Goal: Transaction & Acquisition: Purchase product/service

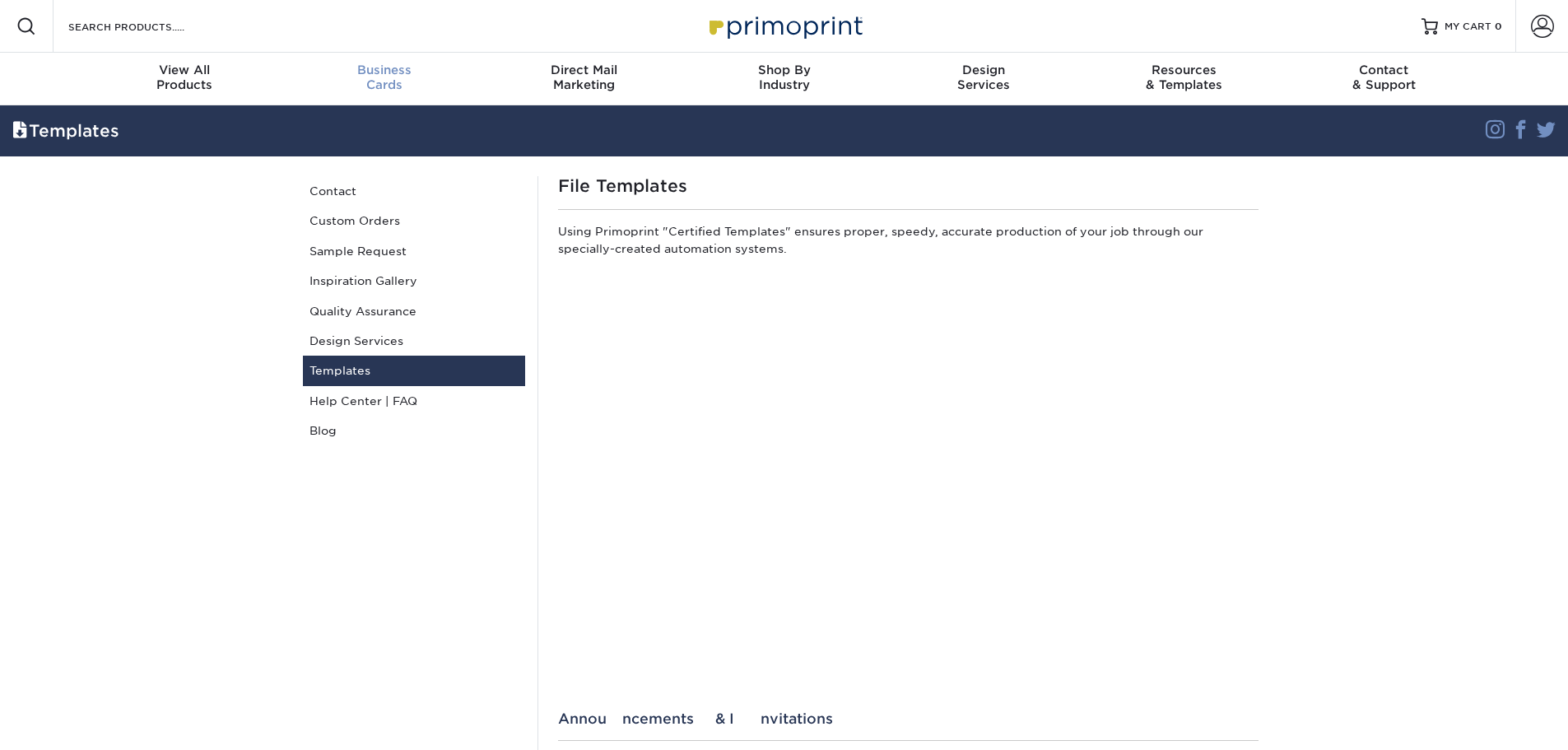
click at [384, 75] on span "Business" at bounding box center [384, 70] width 200 height 14
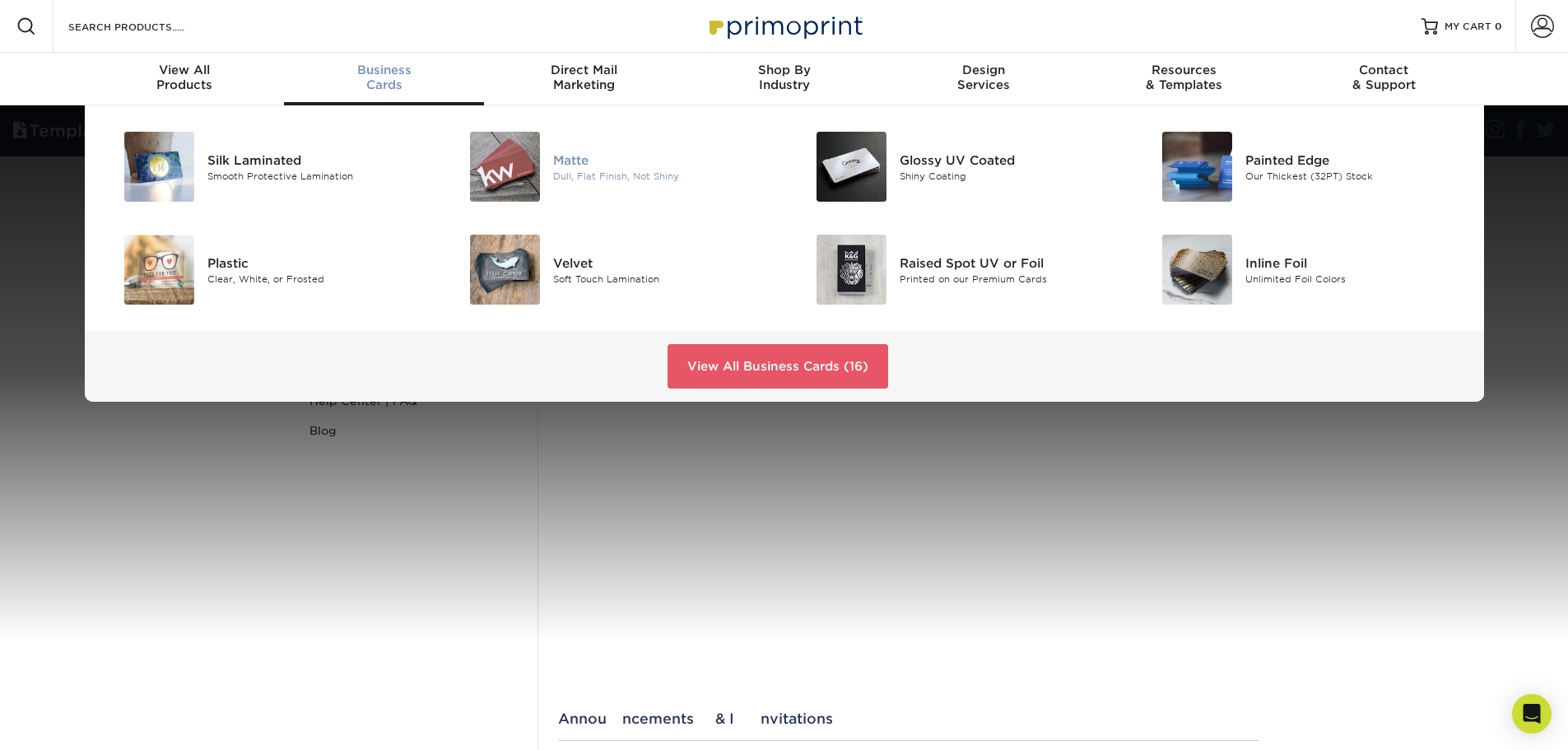
click at [569, 163] on div "Matte" at bounding box center [662, 160] width 218 height 18
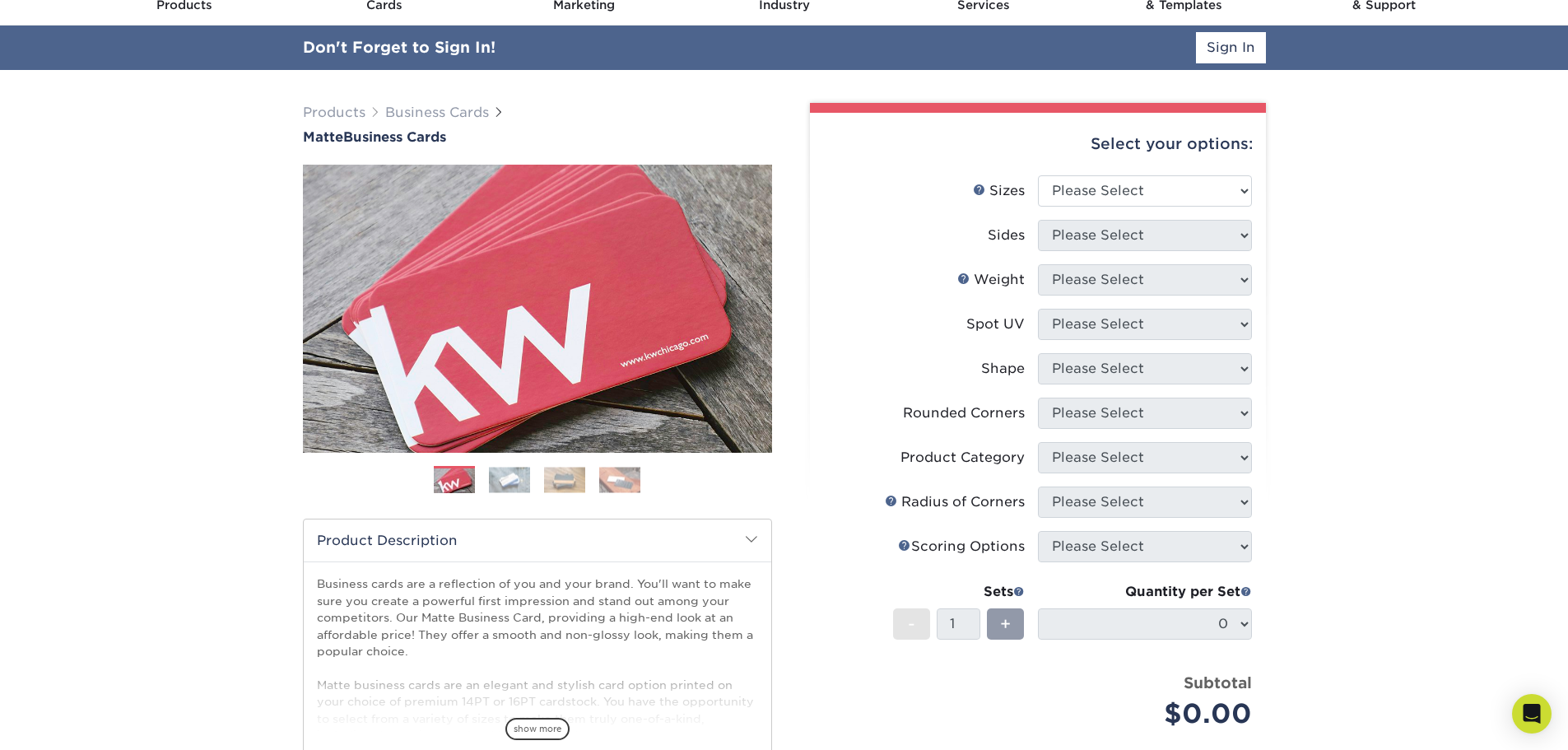
scroll to position [4, 0]
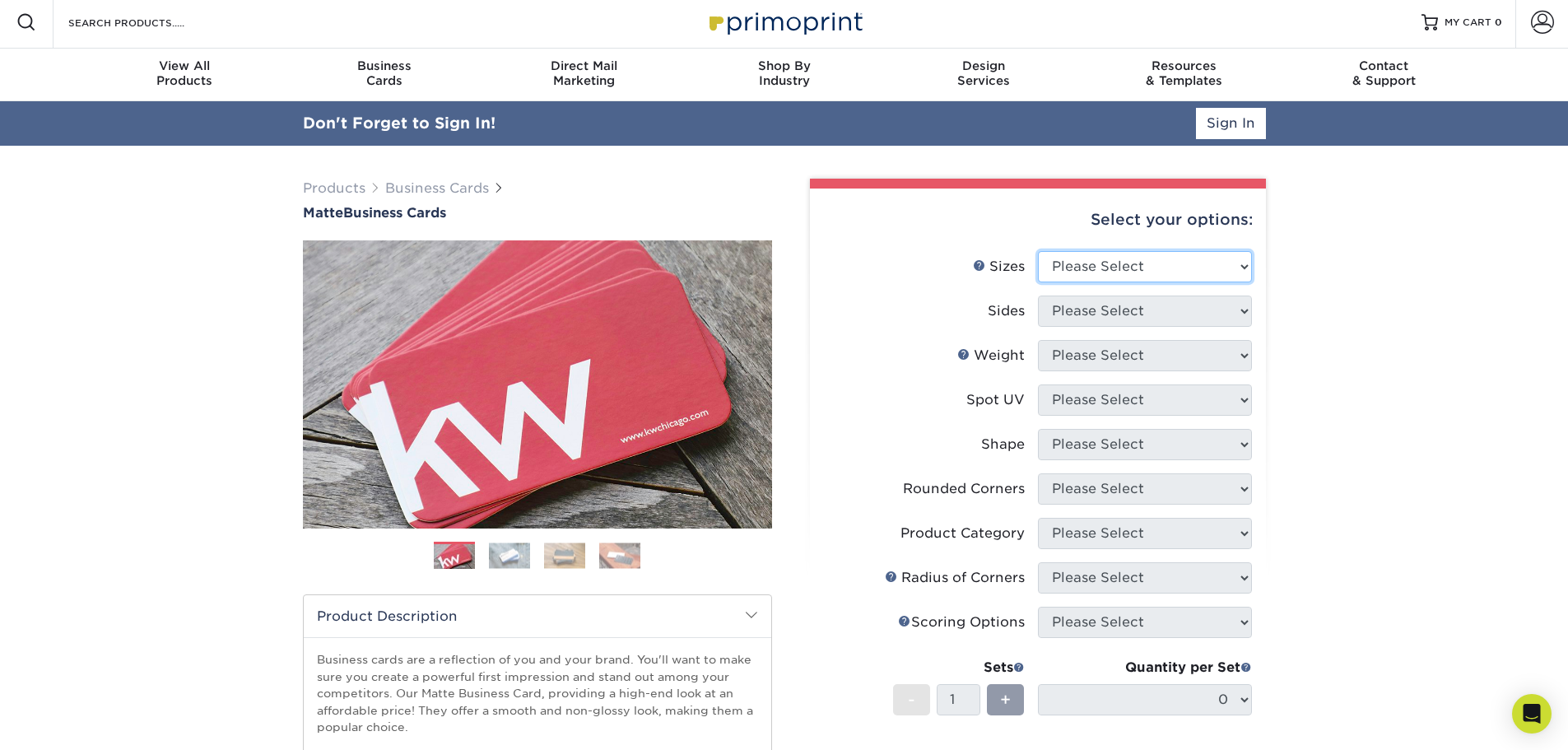
click at [1193, 271] on select "Please Select 1.5" x 3.5" - Mini 1.75" x 3.5" - Mini 2" x 2" - Square 2" x 3" -…" at bounding box center [1145, 266] width 214 height 31
select select "2.00x3.00"
click at [1038, 251] on select "Please Select 1.5" x 3.5" - Mini 1.75" x 3.5" - Mini 2" x 2" - Square 2" x 3" -…" at bounding box center [1145, 266] width 214 height 31
click at [1151, 324] on select "Please Select Print Both Sides Print Front Only" at bounding box center [1145, 311] width 214 height 31
select select "13abbda7-1d64-4f25-8bb2-c179b224825d"
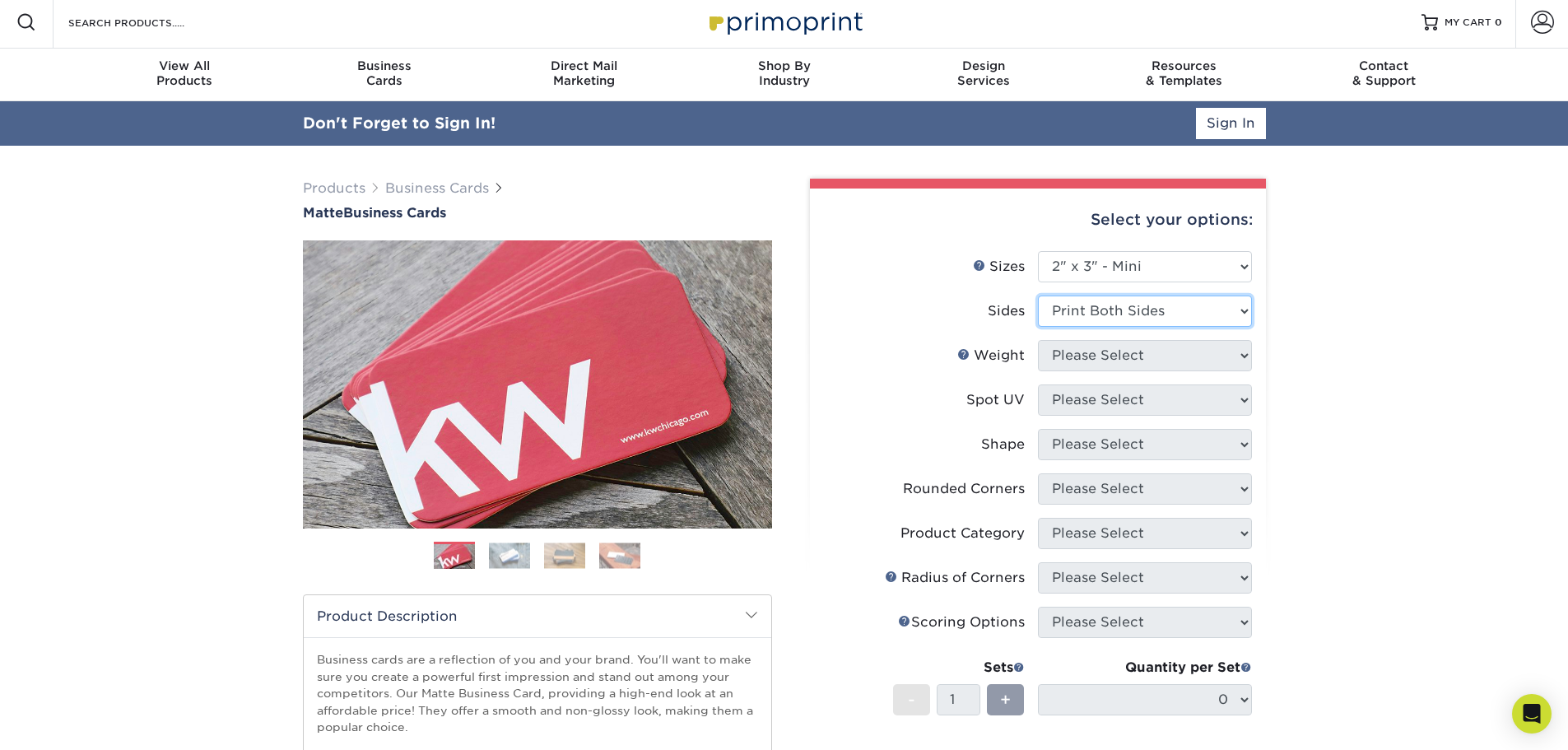
click at [1038, 295] on select "Please Select Print Both Sides Print Front Only" at bounding box center [1145, 311] width 214 height 31
click at [1128, 361] on select "Please Select 14PT 16PT" at bounding box center [1145, 355] width 214 height 31
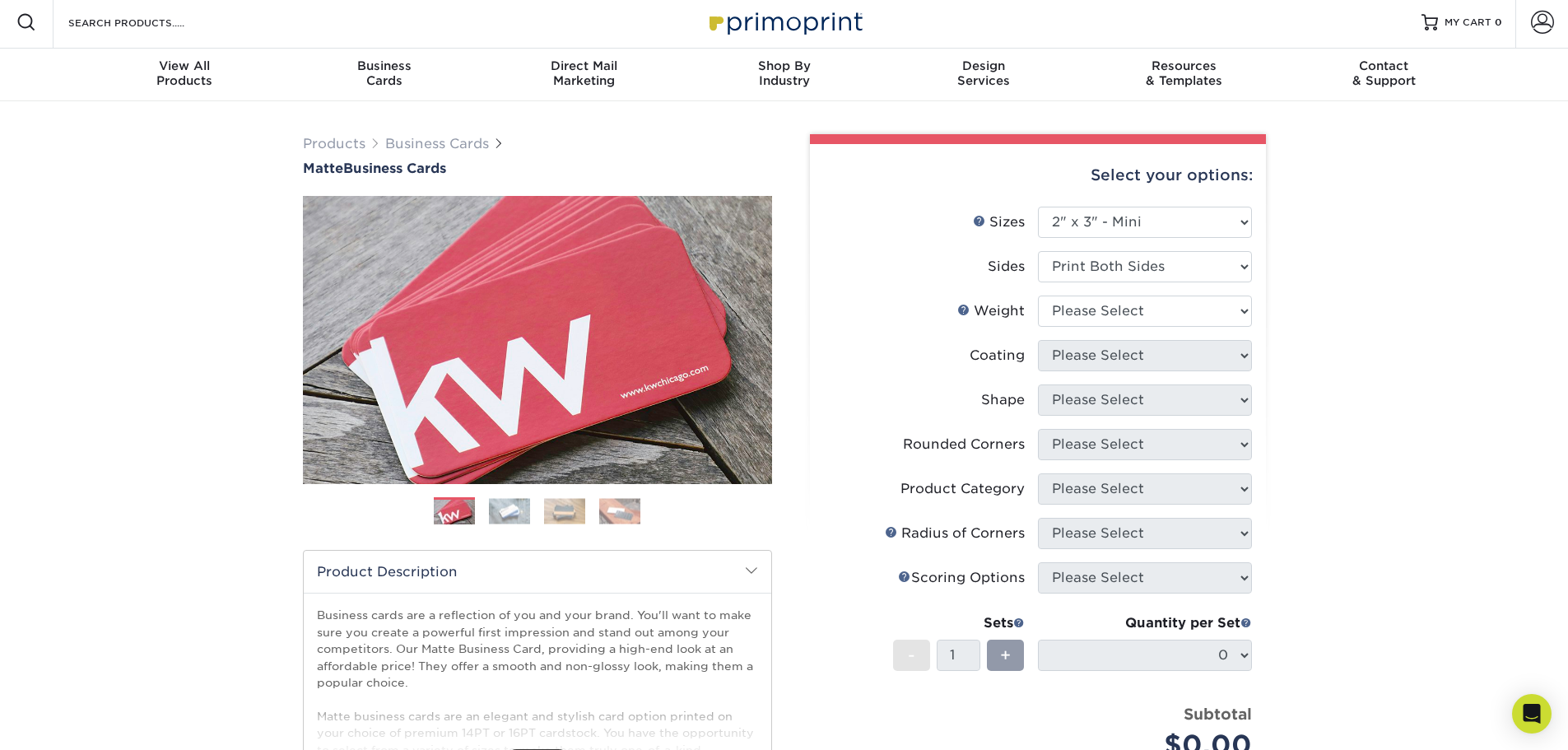
click at [959, 313] on link "Weight Help" at bounding box center [964, 310] width 14 height 14
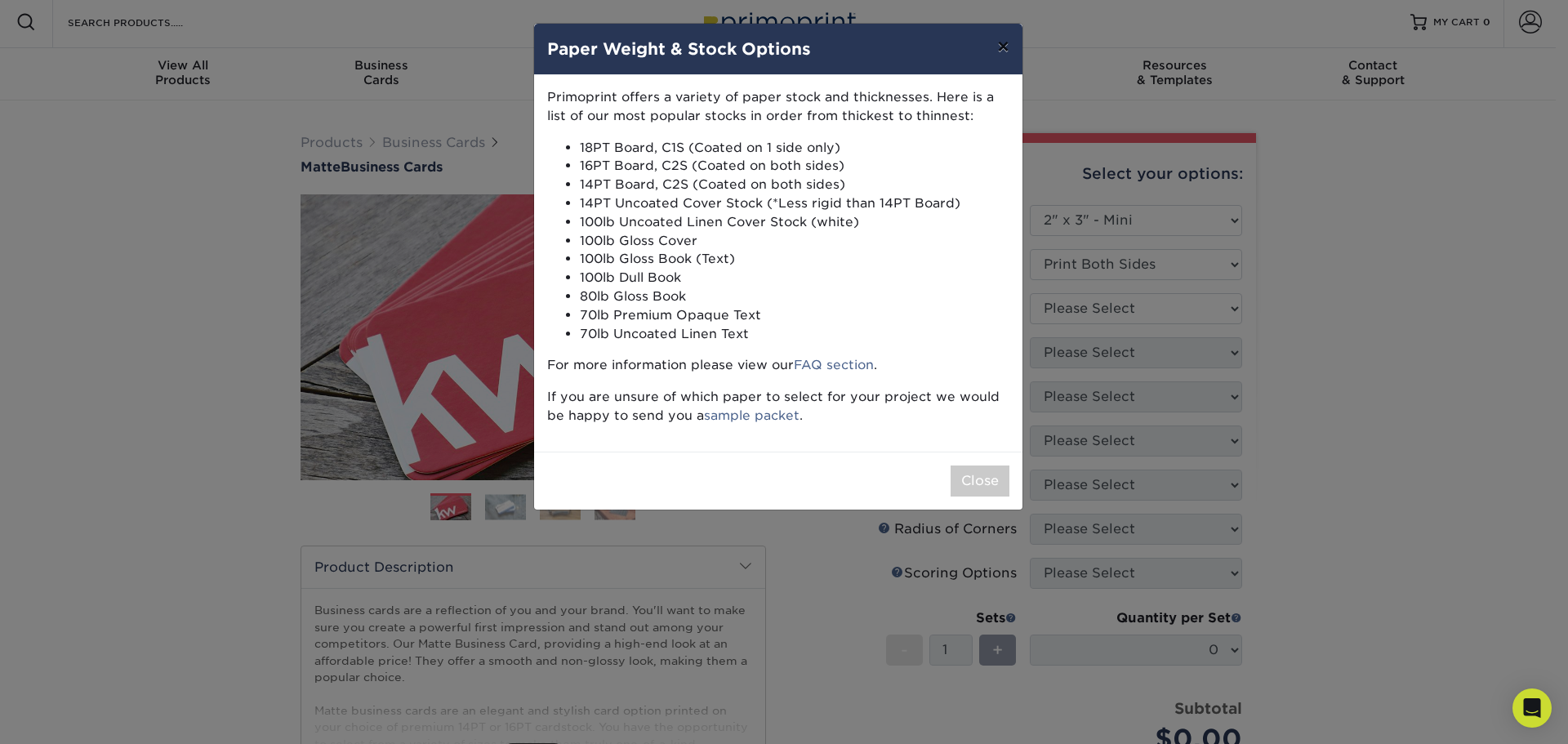
click at [998, 44] on button "×" at bounding box center [1002, 46] width 38 height 45
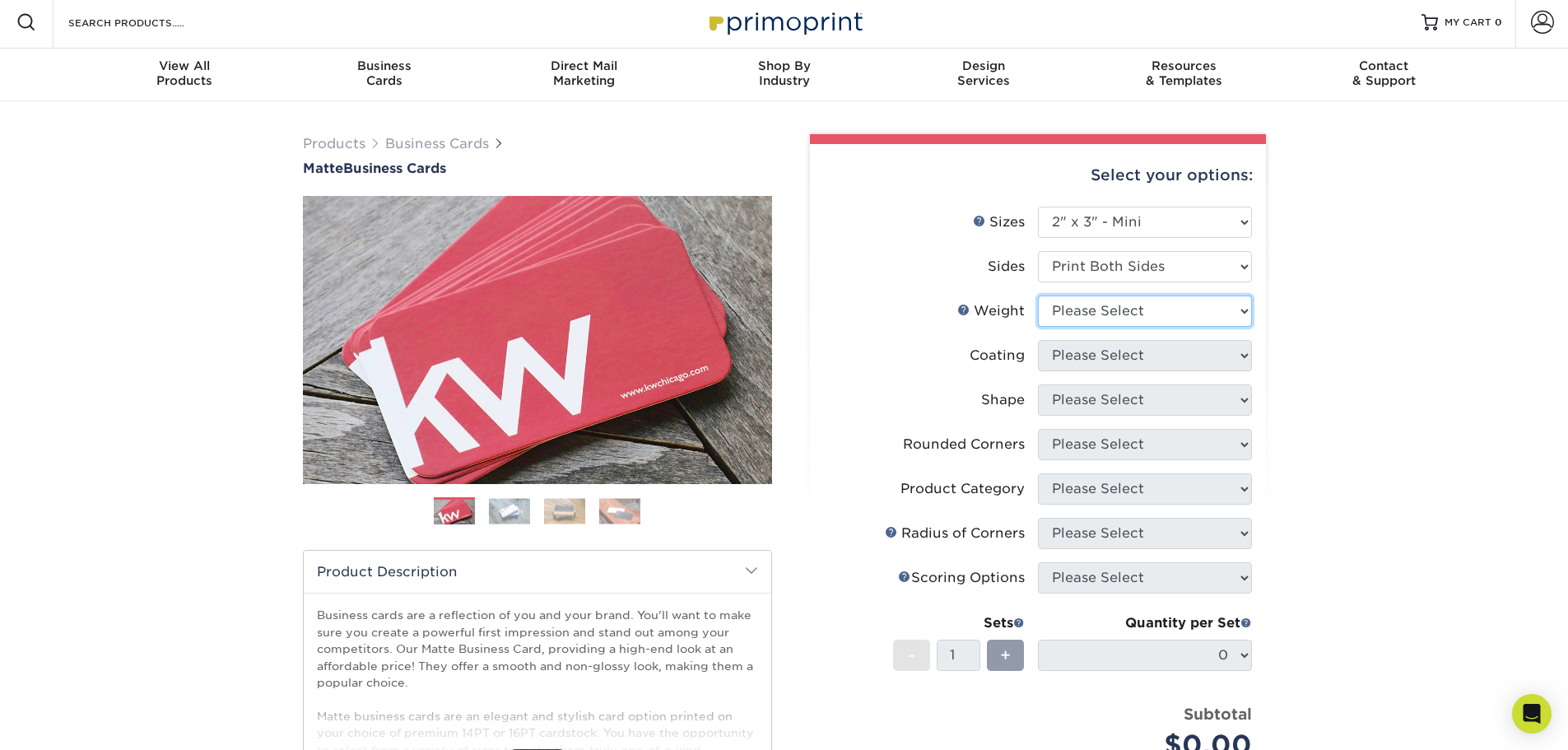
click at [1114, 308] on select "Please Select 14PT 16PT" at bounding box center [1145, 311] width 214 height 31
select select "16PT"
click at [1038, 295] on select "Please Select 14PT 16PT" at bounding box center [1145, 311] width 214 height 31
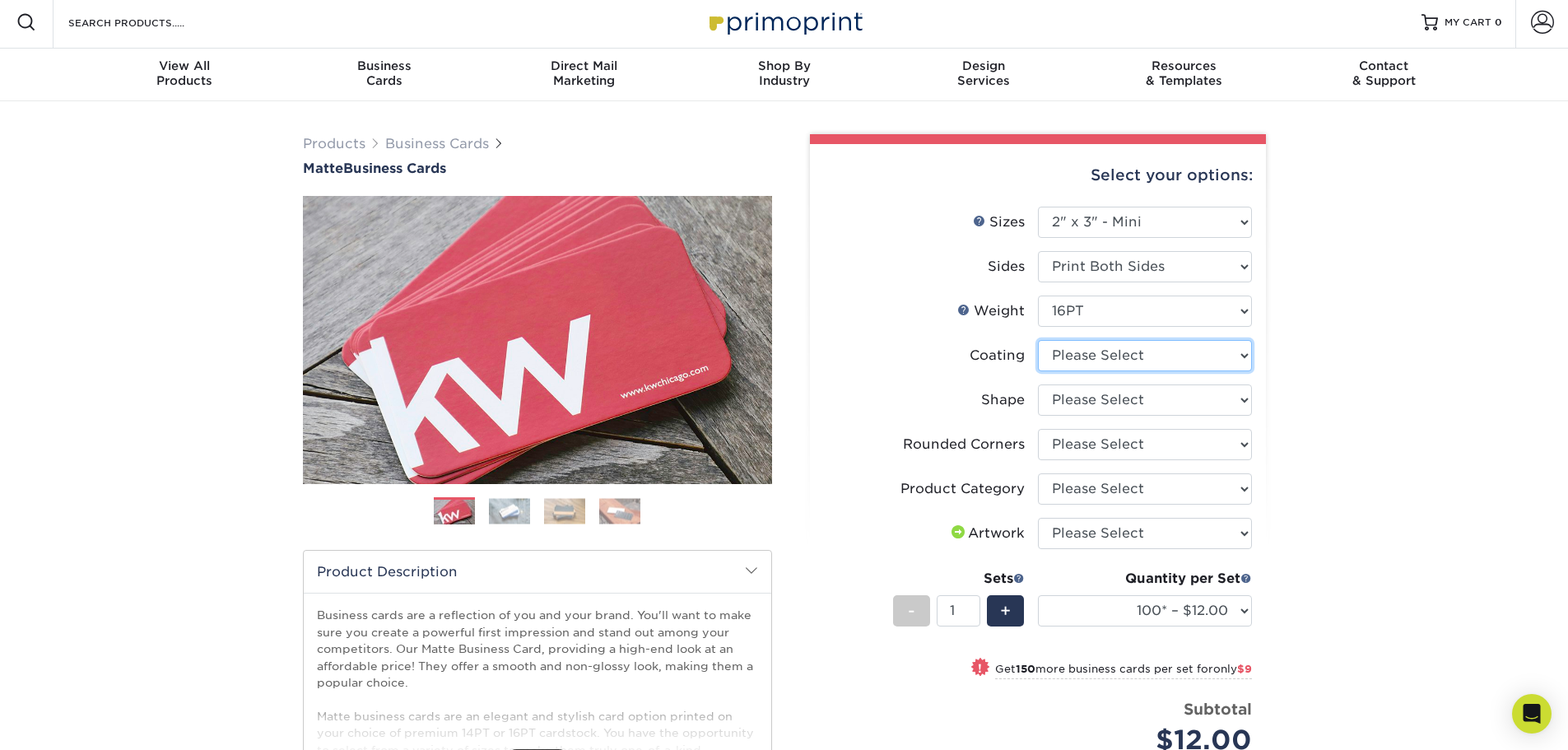
click at [1165, 349] on select at bounding box center [1145, 355] width 214 height 31
click at [1126, 523] on select "Please Select I will upload files I need a design - $100" at bounding box center [1145, 533] width 214 height 31
click at [1358, 487] on div "Products Business Cards Matte Business Cards Previous Next 100 $ 9" at bounding box center [784, 568] width 1568 height 936
click at [1106, 492] on select "Please Select Business Cards" at bounding box center [1145, 489] width 214 height 31
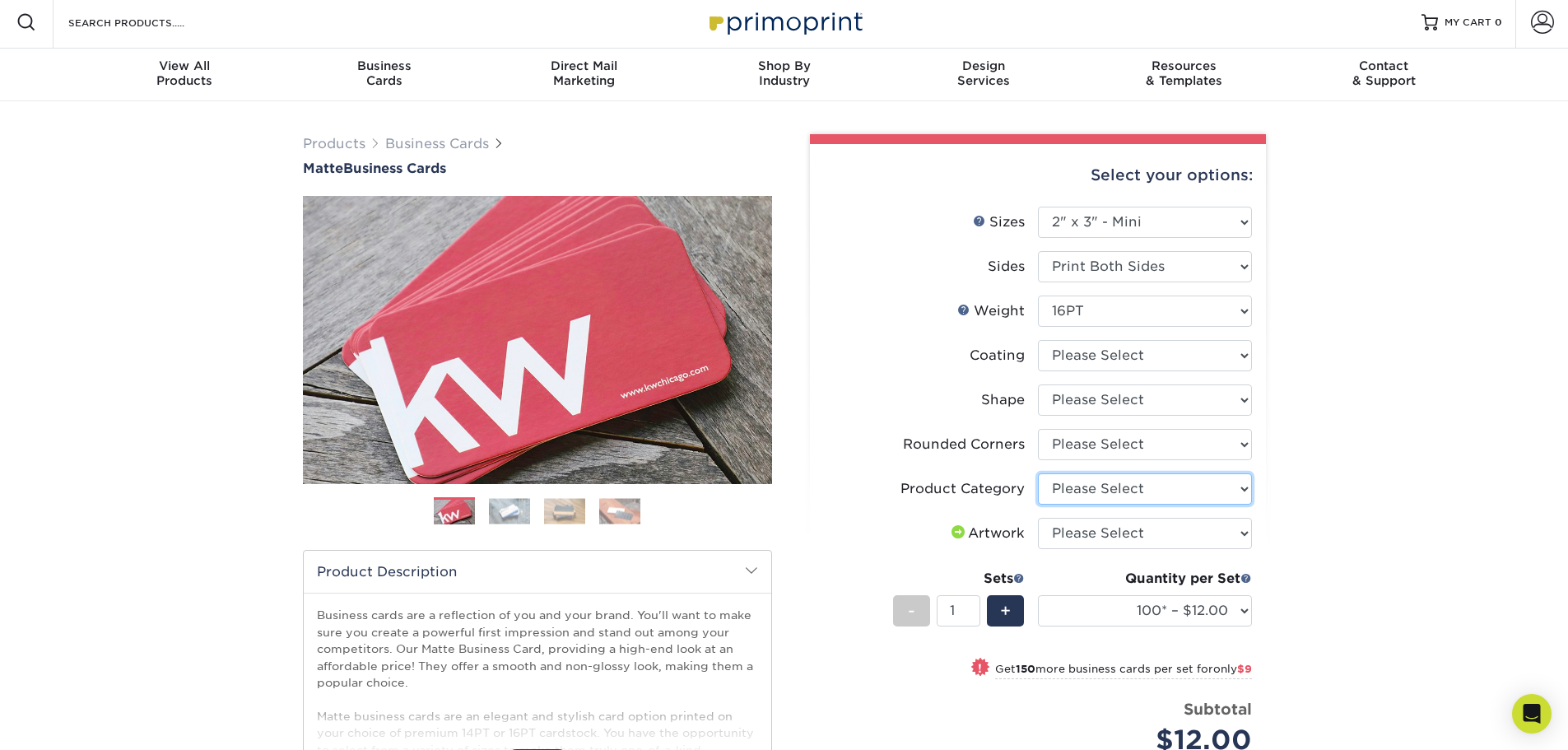
drag, startPoint x: 1124, startPoint y: 487, endPoint x: 1140, endPoint y: 460, distance: 31.4
click at [1125, 487] on select "Please Select Business Cards" at bounding box center [1145, 489] width 214 height 31
click at [1138, 451] on select "Please Select Yes - Round 2 Corners Yes - Round 4 Corners No" at bounding box center [1145, 444] width 214 height 31
click at [391, 71] on span "Business" at bounding box center [384, 65] width 200 height 14
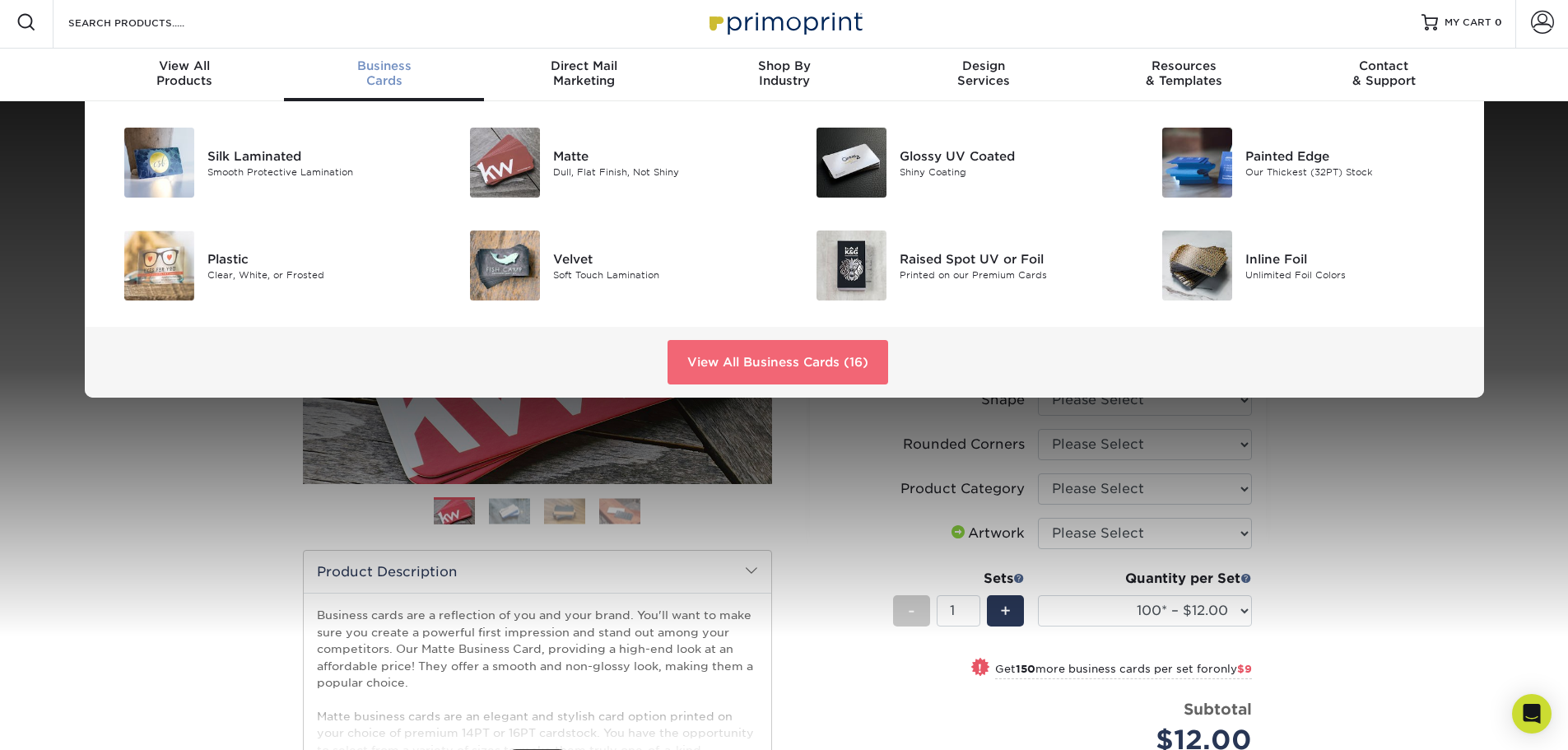
click at [835, 360] on link "View All Business Cards (16)" at bounding box center [778, 362] width 221 height 44
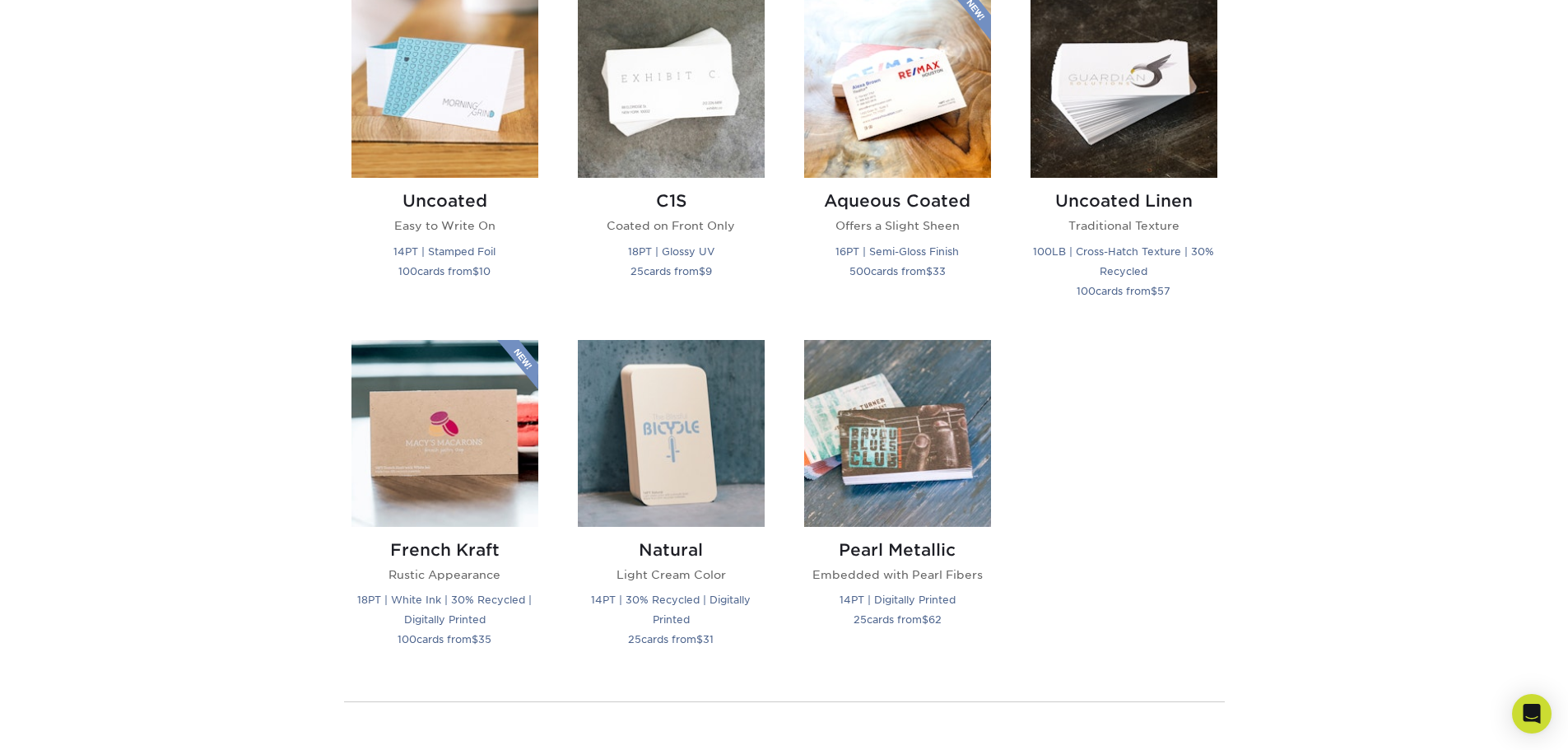
scroll to position [1564, 0]
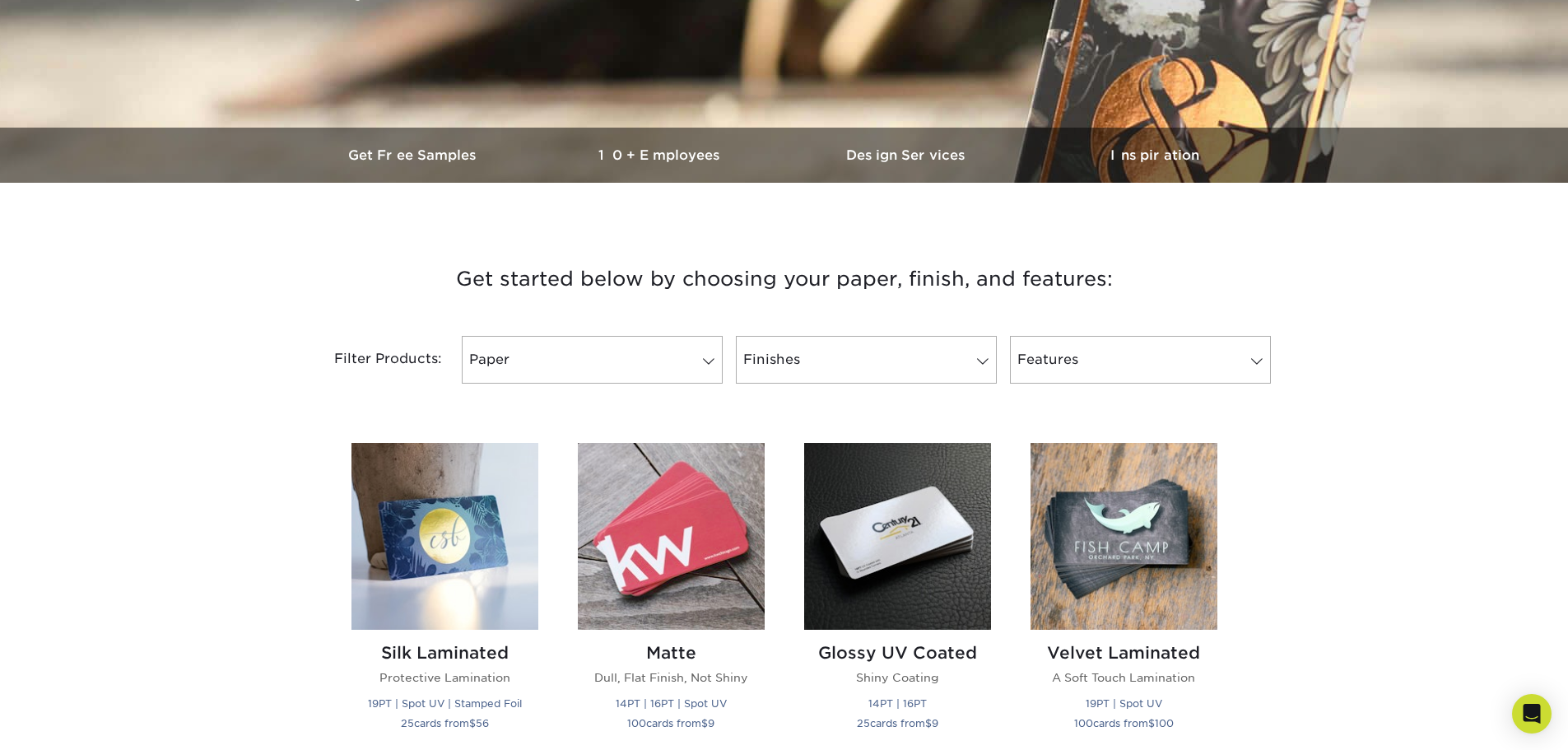
scroll to position [247, 0]
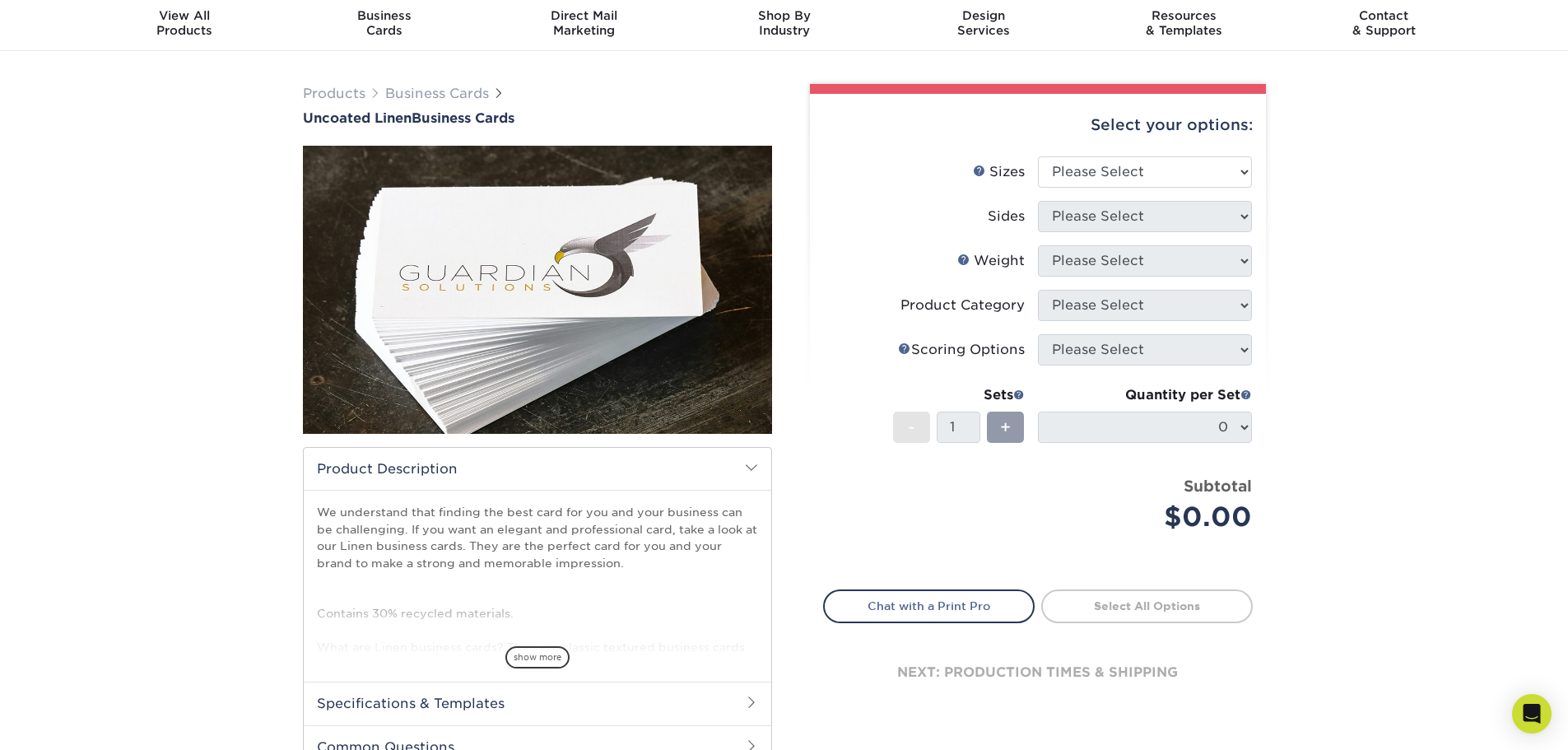
scroll to position [82, 0]
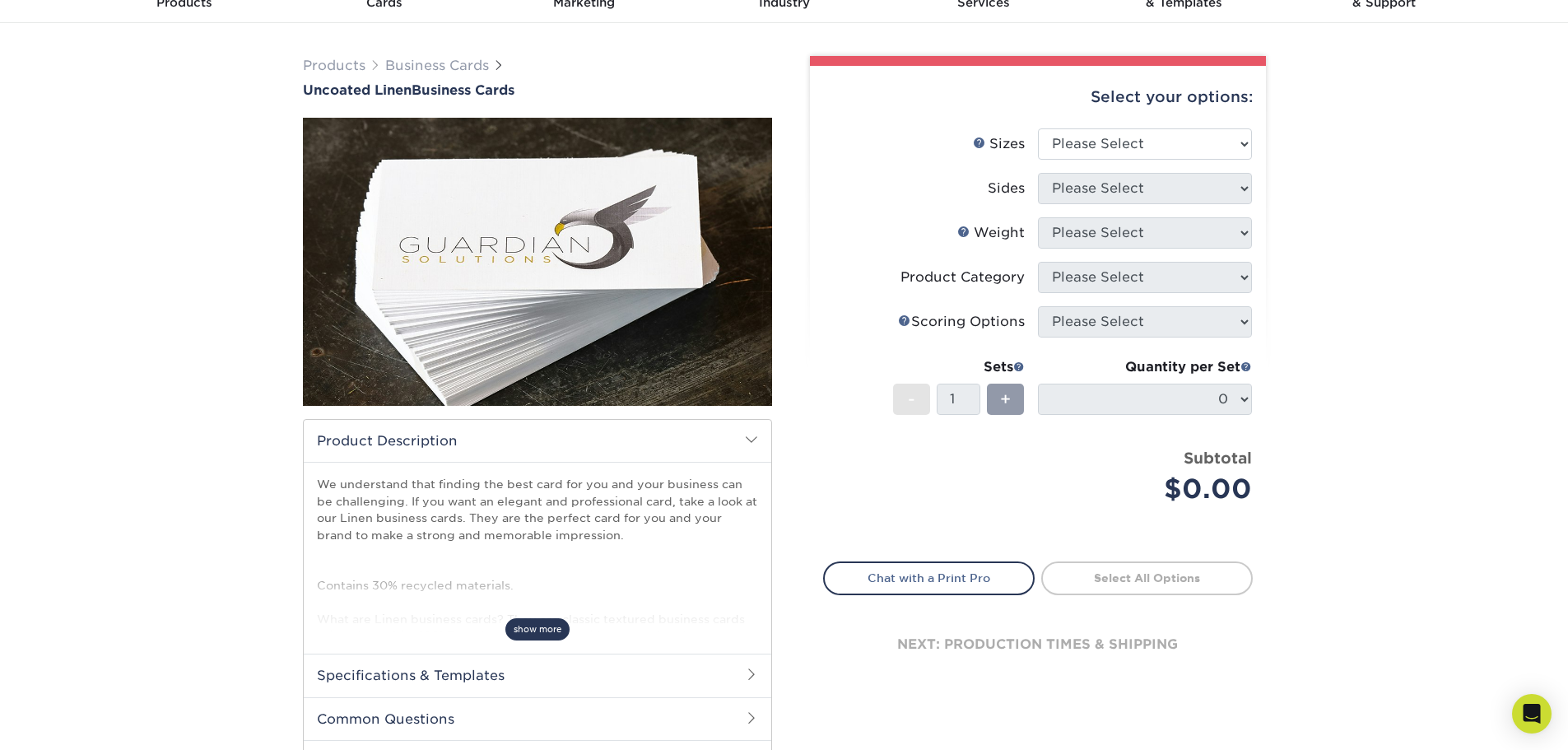
click at [552, 624] on span "show more" at bounding box center [538, 630] width 64 height 22
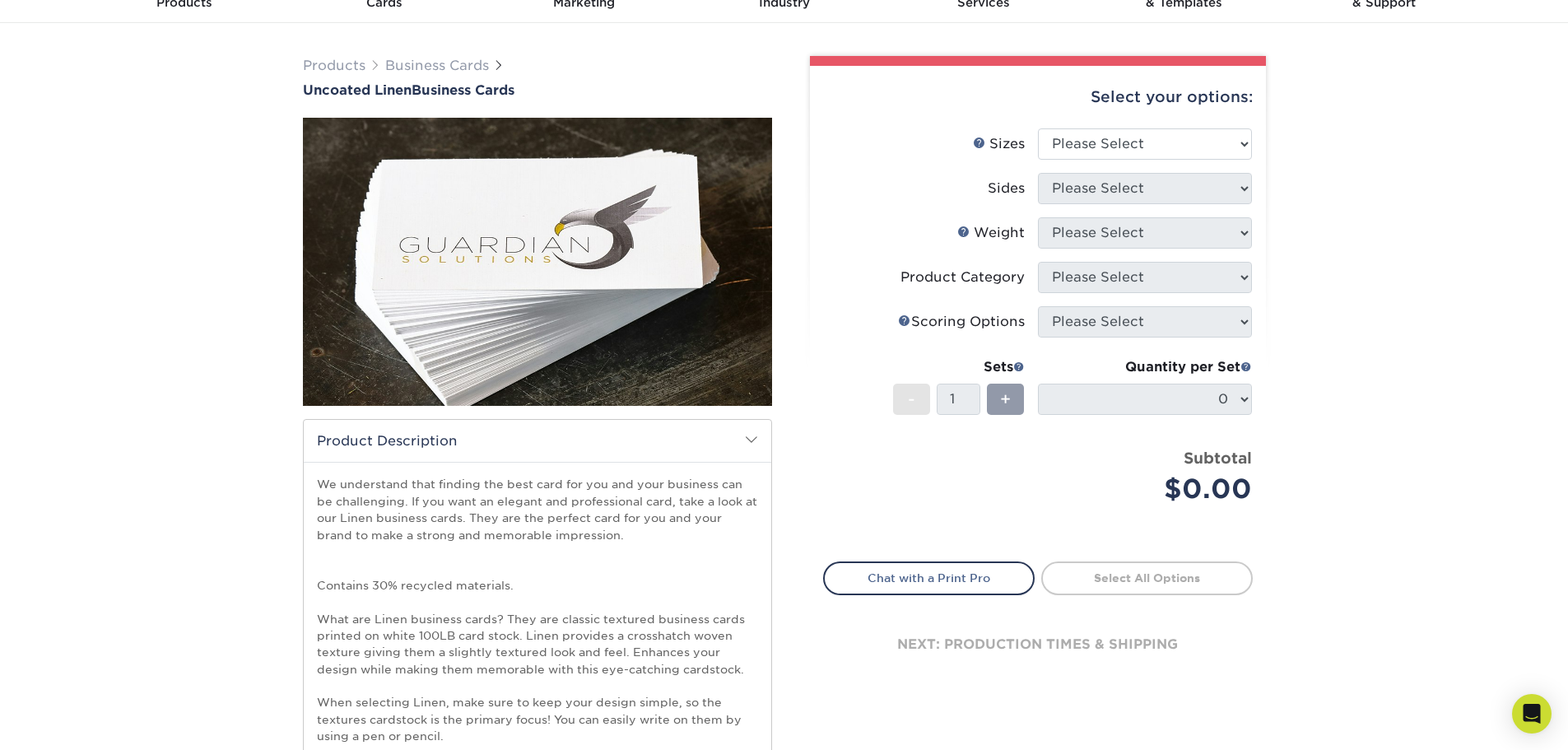
click at [562, 208] on img at bounding box center [537, 261] width 469 height 469
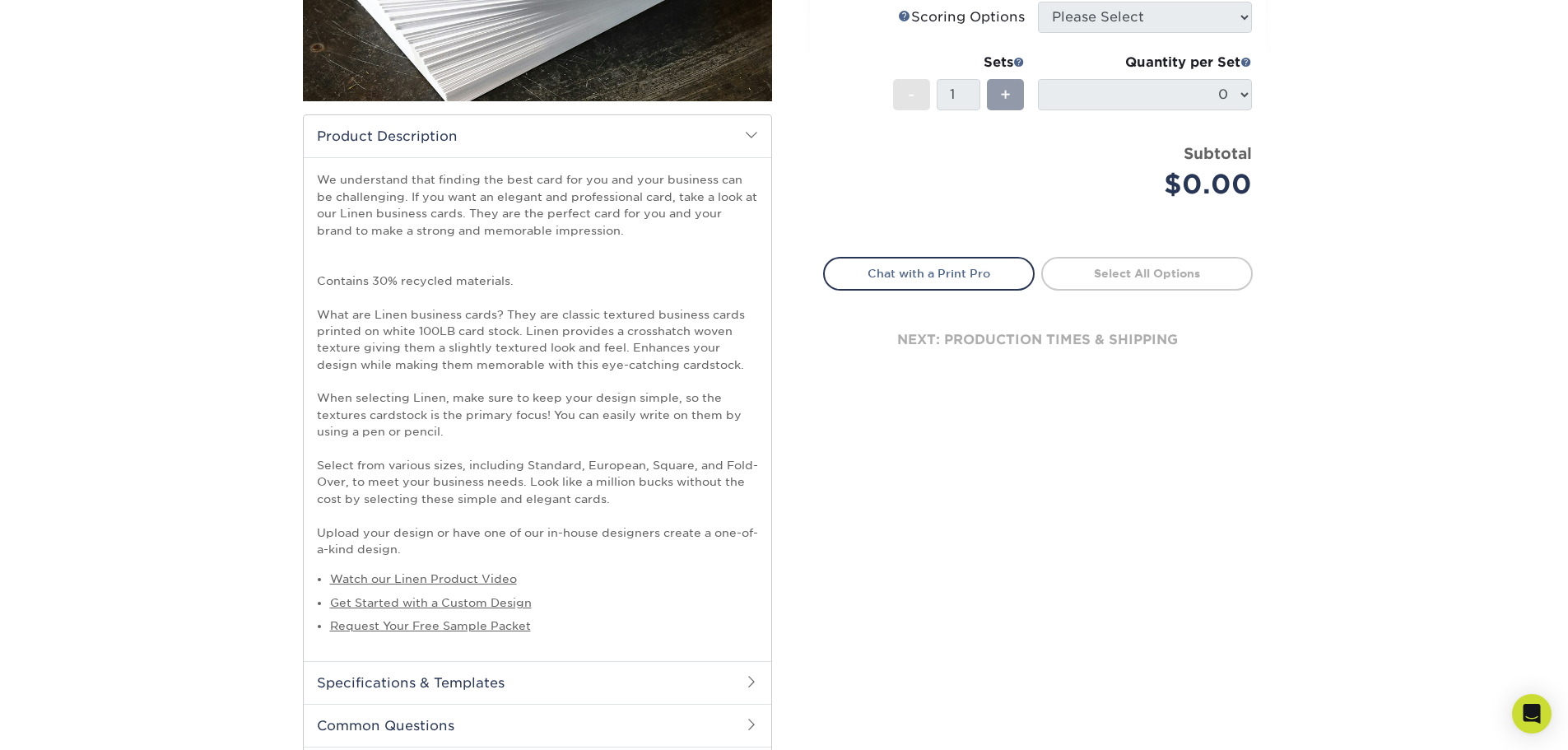
scroll to position [411, 0]
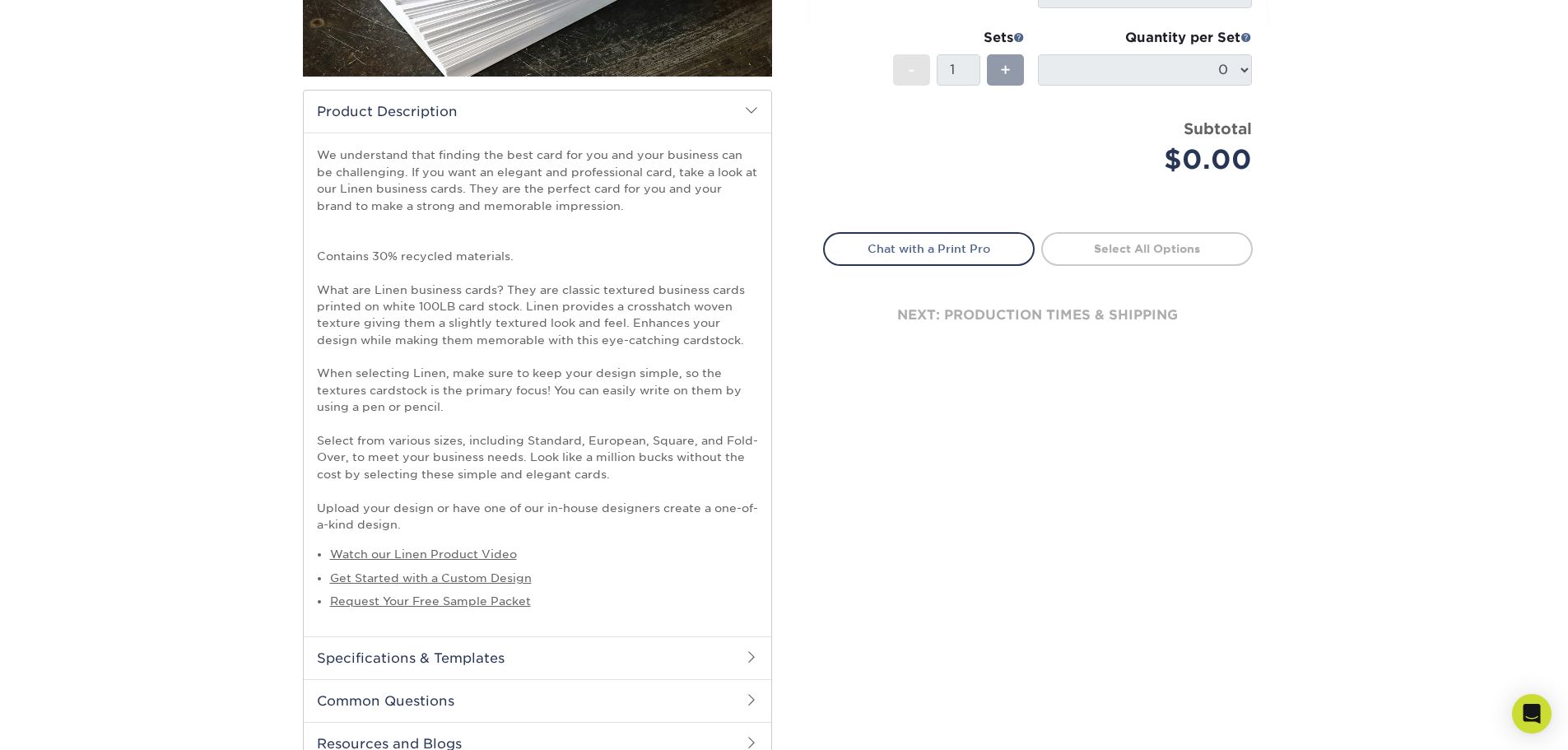
click at [490, 546] on li "Watch our Linen Product Video" at bounding box center [544, 553] width 428 height 16
click at [488, 548] on link "Watch our Linen Product Video" at bounding box center [423, 554] width 187 height 14
